Goal: Information Seeking & Learning: Learn about a topic

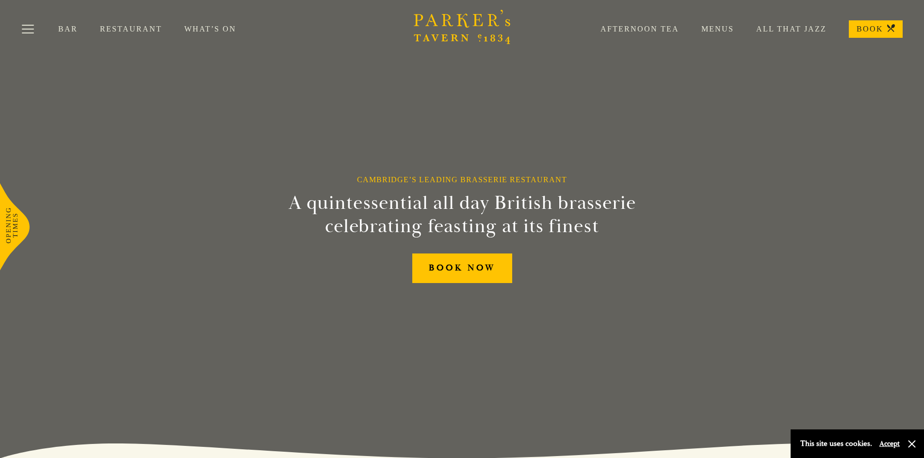
click at [724, 29] on link "Menus" at bounding box center [706, 29] width 55 height 10
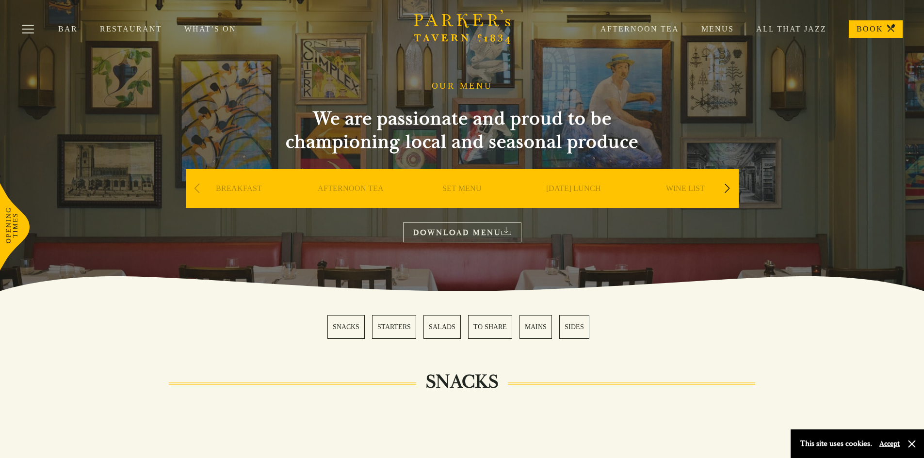
click at [531, 327] on link "MAINS" at bounding box center [535, 327] width 32 height 24
click at [728, 187] on div "Next slide" at bounding box center [727, 188] width 13 height 21
click at [689, 188] on link "A LA CARTE" at bounding box center [684, 203] width 45 height 39
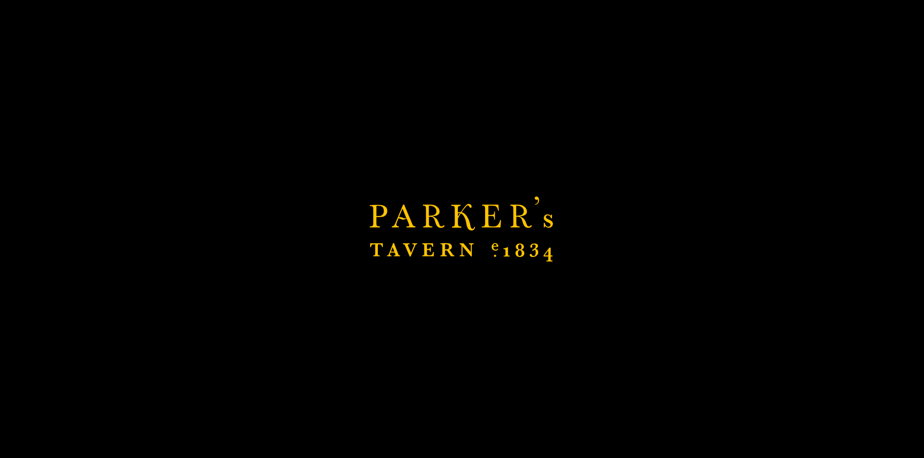
scroll to position [194, 0]
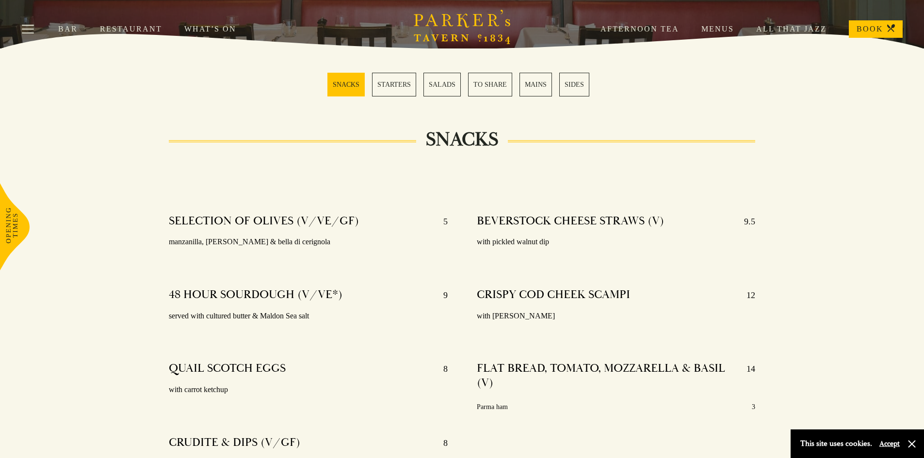
scroll to position [485, 0]
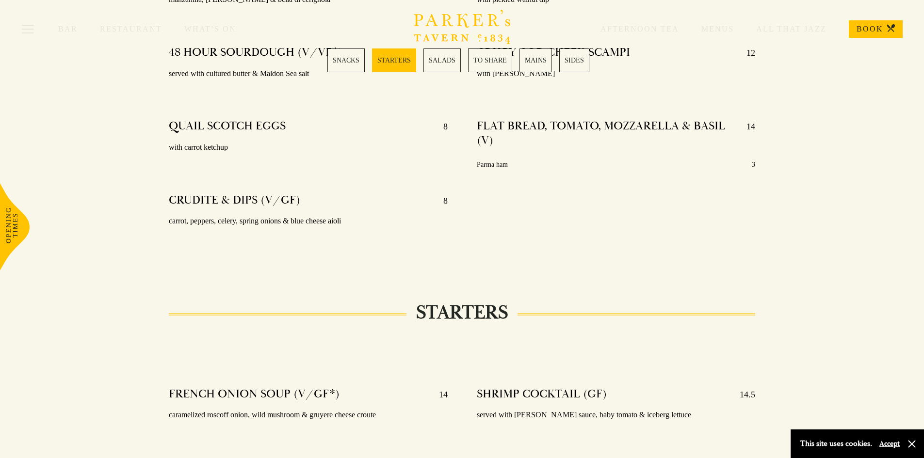
click at [529, 174] on div at bounding box center [616, 174] width 279 height 7
